Goal: Navigation & Orientation: Find specific page/section

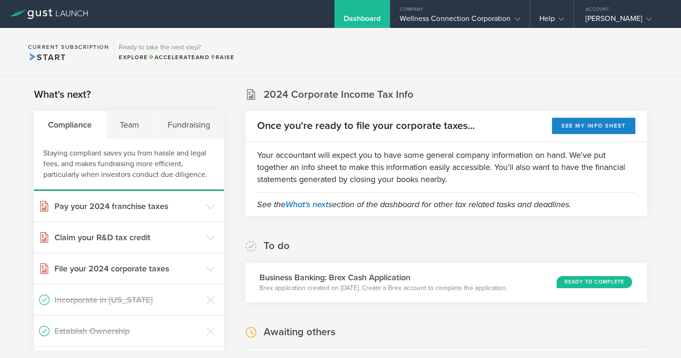
scroll to position [87, 0]
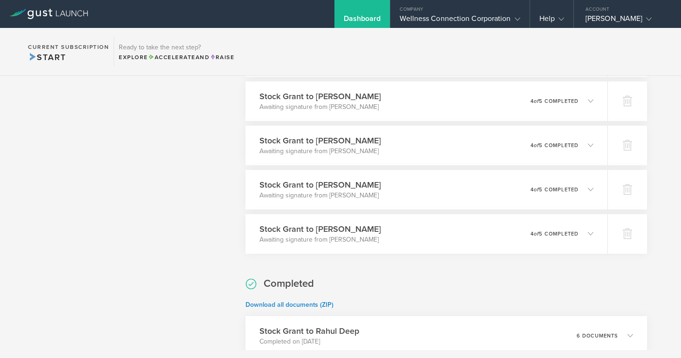
scroll to position [887, 0]
click at [426, 18] on div "Wellness Connection Corporation" at bounding box center [459, 21] width 120 height 14
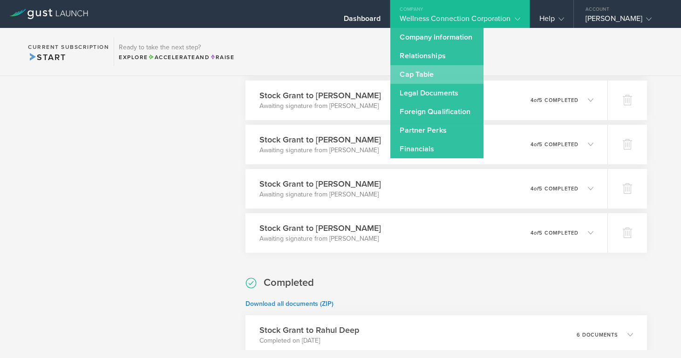
click at [419, 76] on link "Cap Table" at bounding box center [436, 74] width 93 height 19
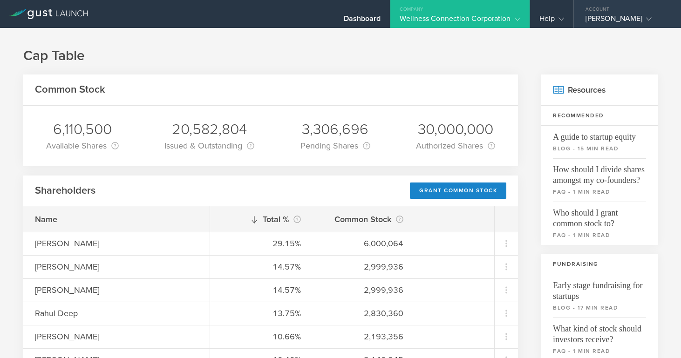
click at [595, 16] on div "[PERSON_NAME]" at bounding box center [624, 21] width 79 height 14
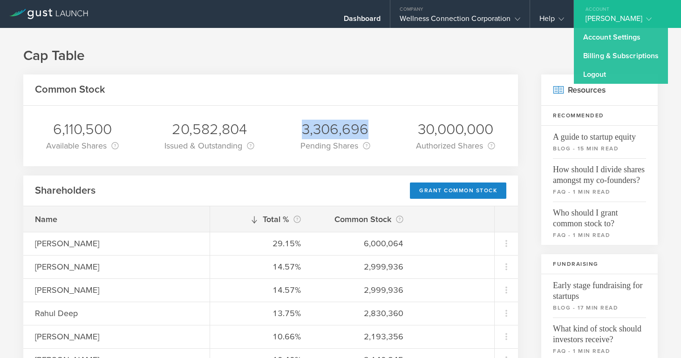
drag, startPoint x: 303, startPoint y: 129, endPoint x: 368, endPoint y: 131, distance: 64.8
click at [368, 131] on div "3,306,696" at bounding box center [335, 130] width 70 height 20
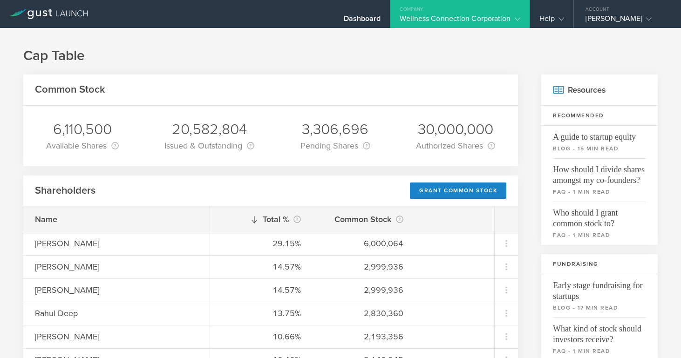
click at [398, 133] on div "6,110,500 Available Shares This is the number of shares that the company has av…" at bounding box center [270, 136] width 494 height 61
drag, startPoint x: 423, startPoint y: 128, endPoint x: 498, endPoint y: 130, distance: 75.0
click at [498, 130] on div "30,000,000 Authorized Shares This is the total number of shares of Common Stock…" at bounding box center [455, 136] width 93 height 61
drag, startPoint x: 496, startPoint y: 130, endPoint x: 416, endPoint y: 130, distance: 79.6
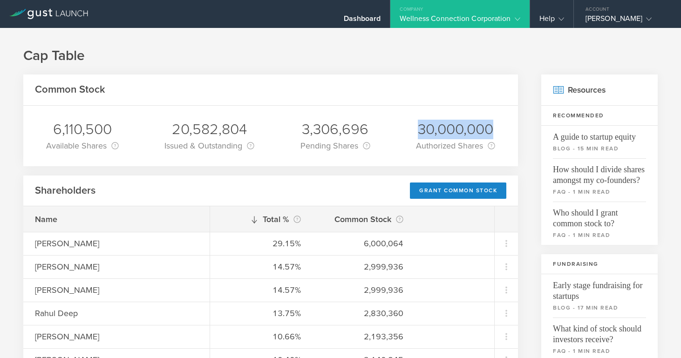
click at [416, 130] on div "30,000,000 Authorized Shares This is the total number of shares of Common Stock…" at bounding box center [455, 136] width 93 height 61
click at [416, 130] on div "30,000,000" at bounding box center [455, 130] width 79 height 20
click at [357, 17] on div "Dashboard" at bounding box center [362, 21] width 37 height 14
